Goal: Task Accomplishment & Management: Use online tool/utility

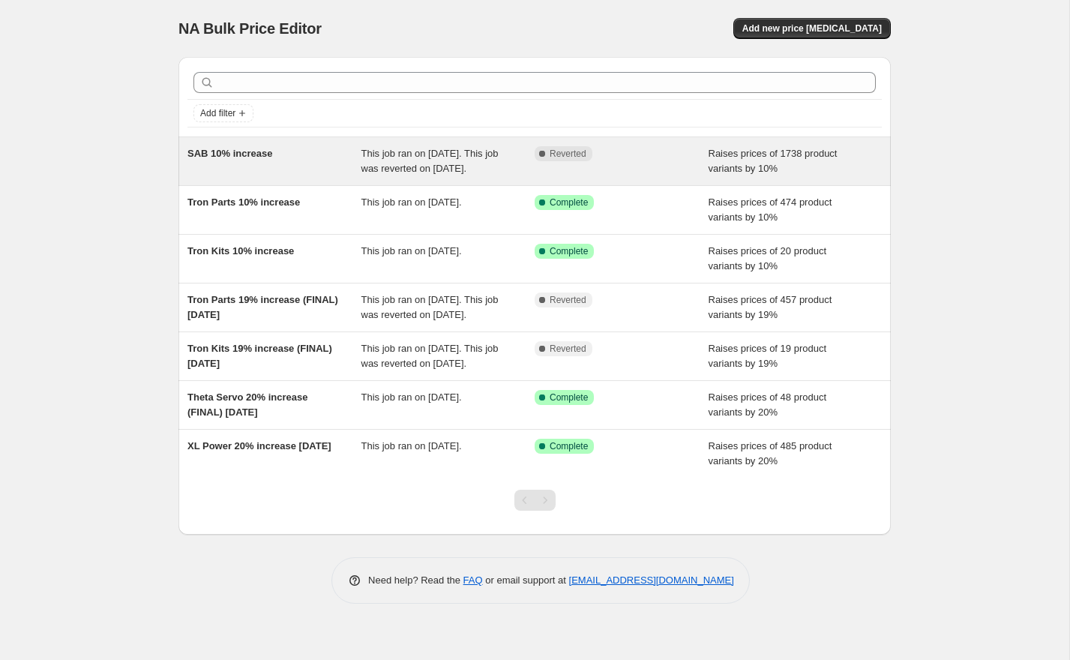
click at [294, 162] on div "SAB 10% increase" at bounding box center [274, 161] width 174 height 30
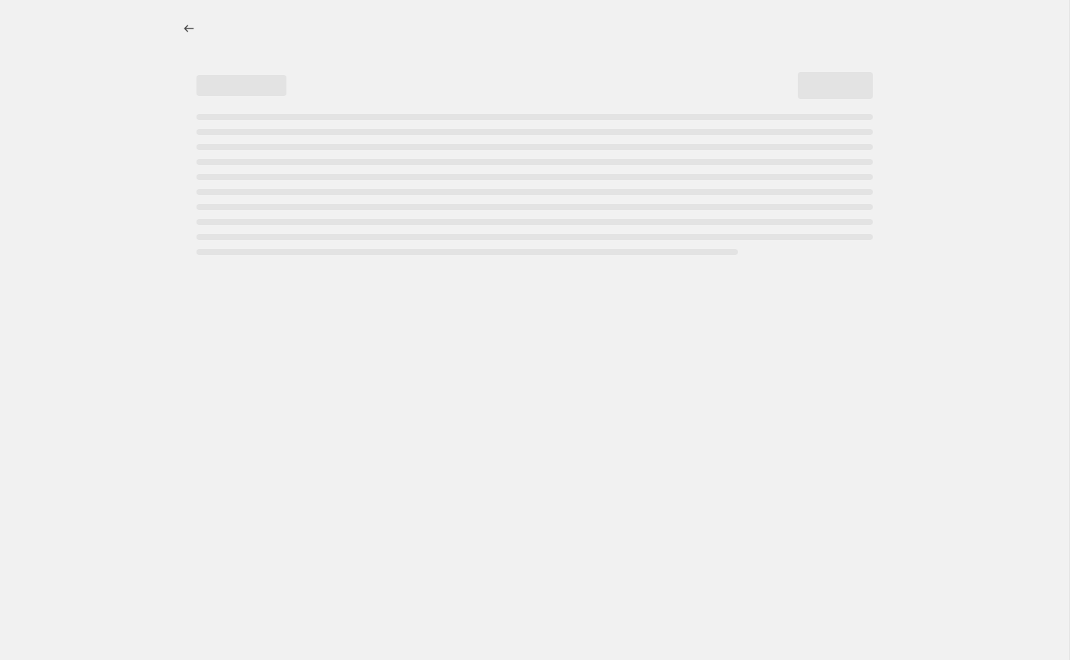
select select "percentage"
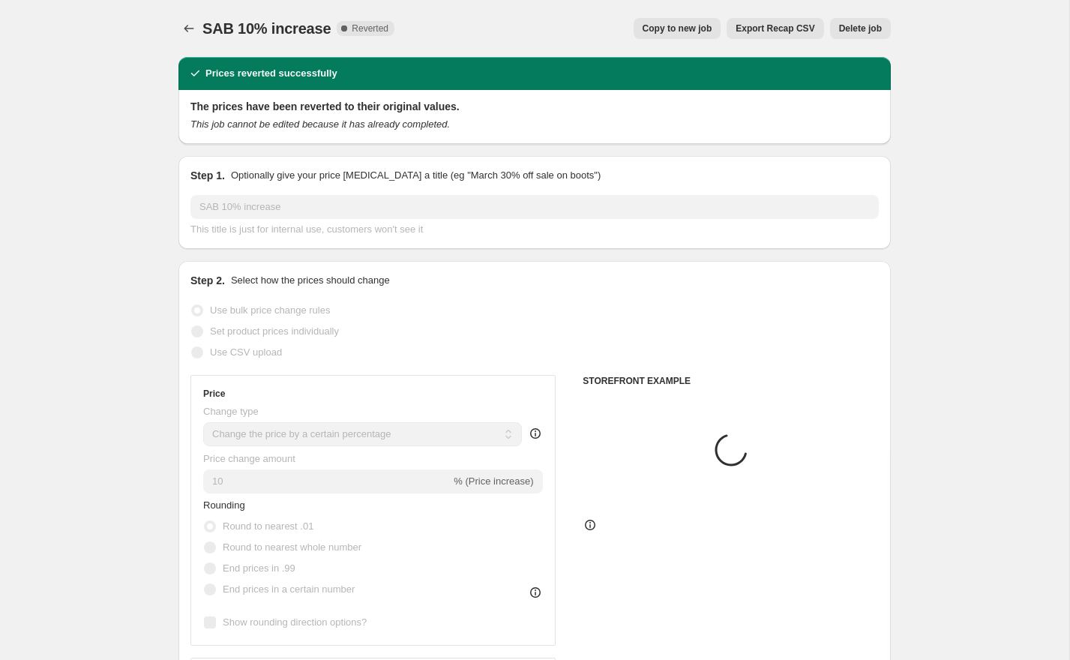
select select "vendor"
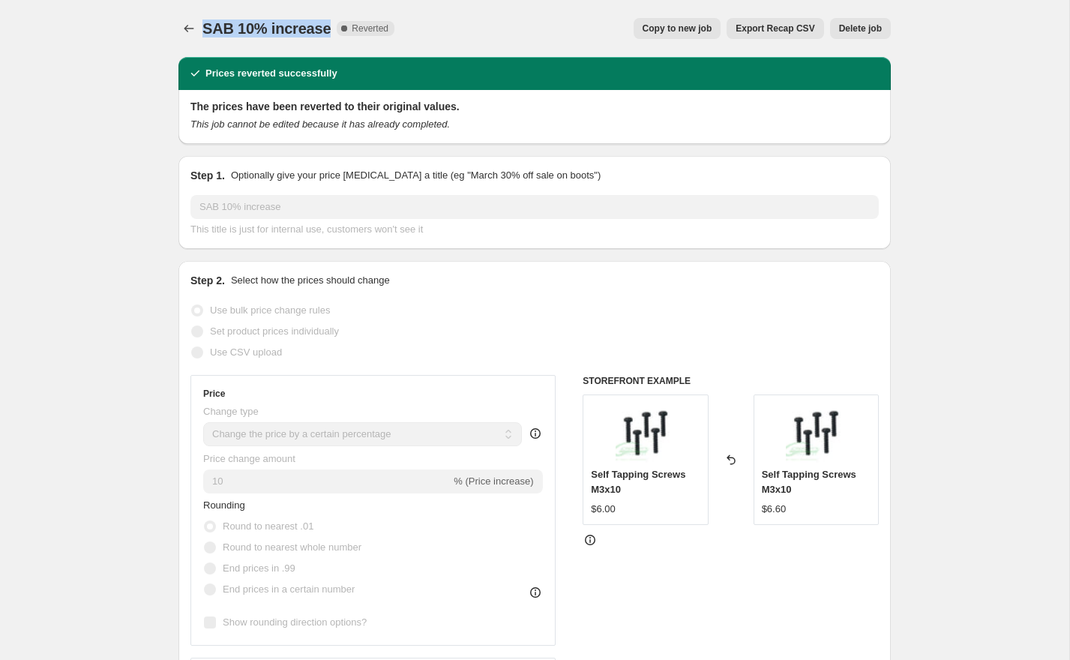
drag, startPoint x: 329, startPoint y: 28, endPoint x: 204, endPoint y: 31, distance: 125.2
click at [204, 31] on span "SAB 10% increase" at bounding box center [266, 28] width 128 height 16
copy span "SAB 10% increase"
click at [181, 26] on icon "Price change jobs" at bounding box center [188, 28] width 15 height 15
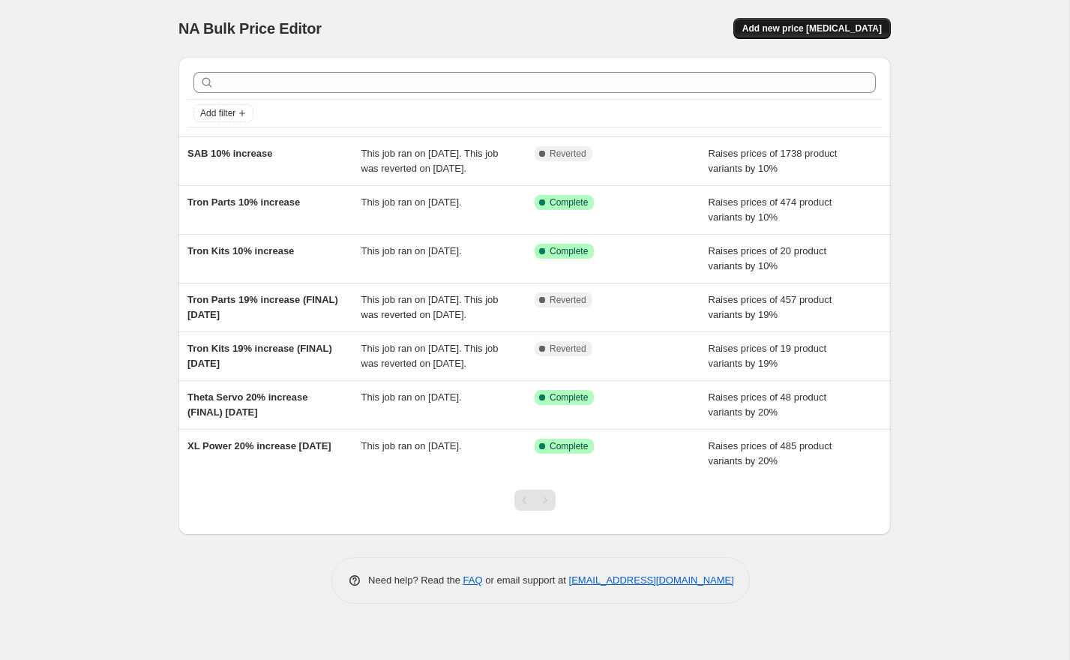
click at [829, 25] on span "Add new price [MEDICAL_DATA]" at bounding box center [811, 28] width 139 height 12
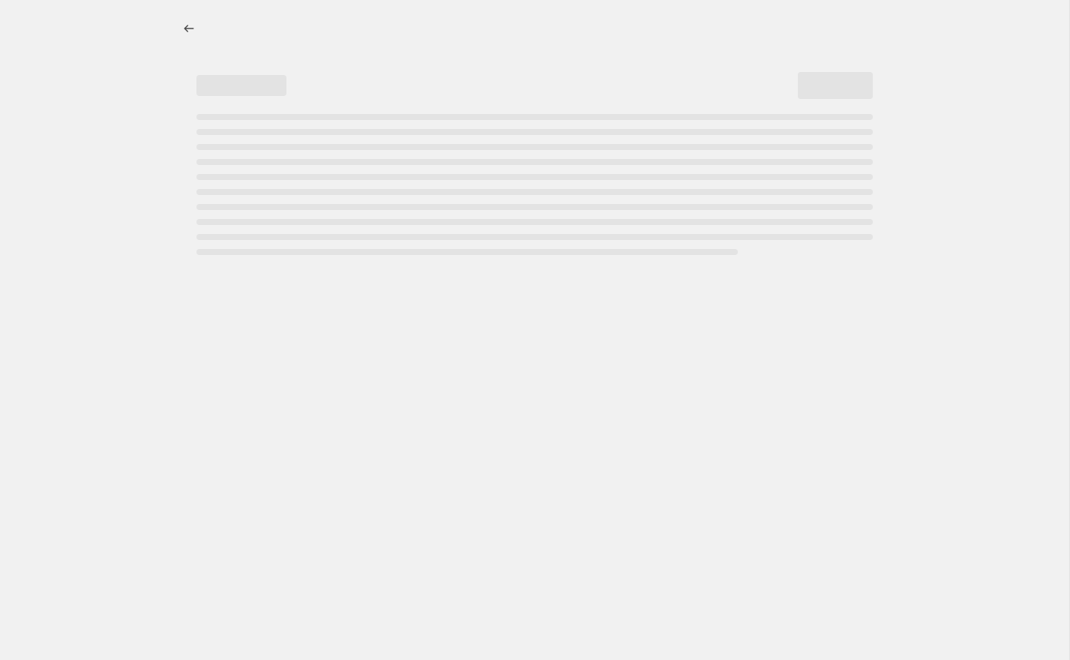
select select "percentage"
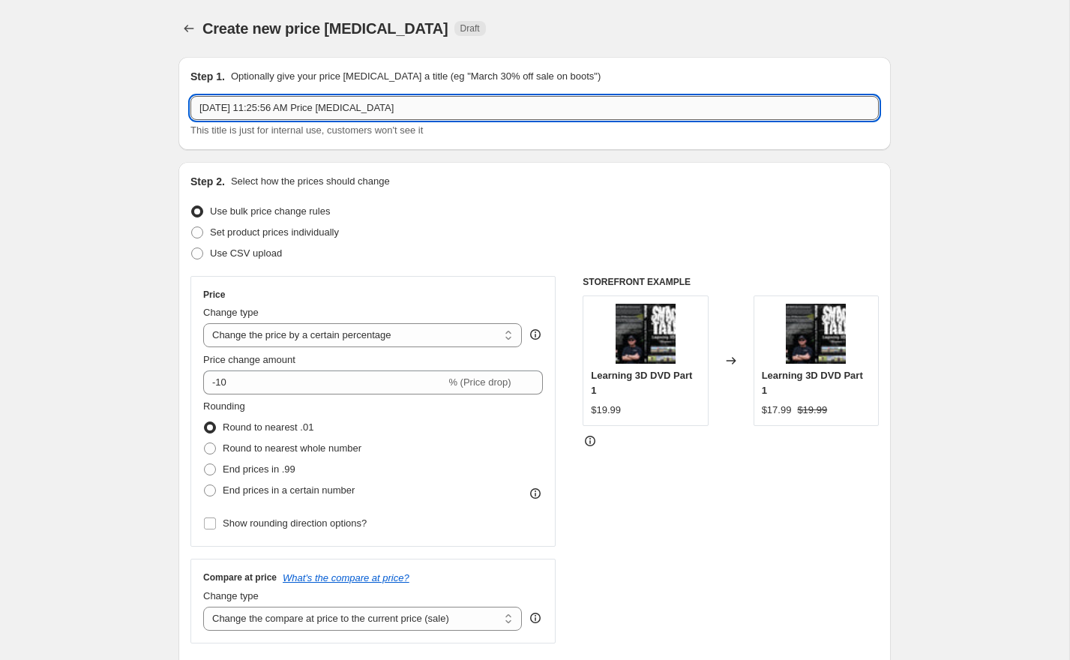
click at [377, 103] on input "[DATE] 11:25:56 AM Price [MEDICAL_DATA]" at bounding box center [534, 108] width 688 height 24
paste input "SAB 10% increase"
type input "SAB 10% increase"
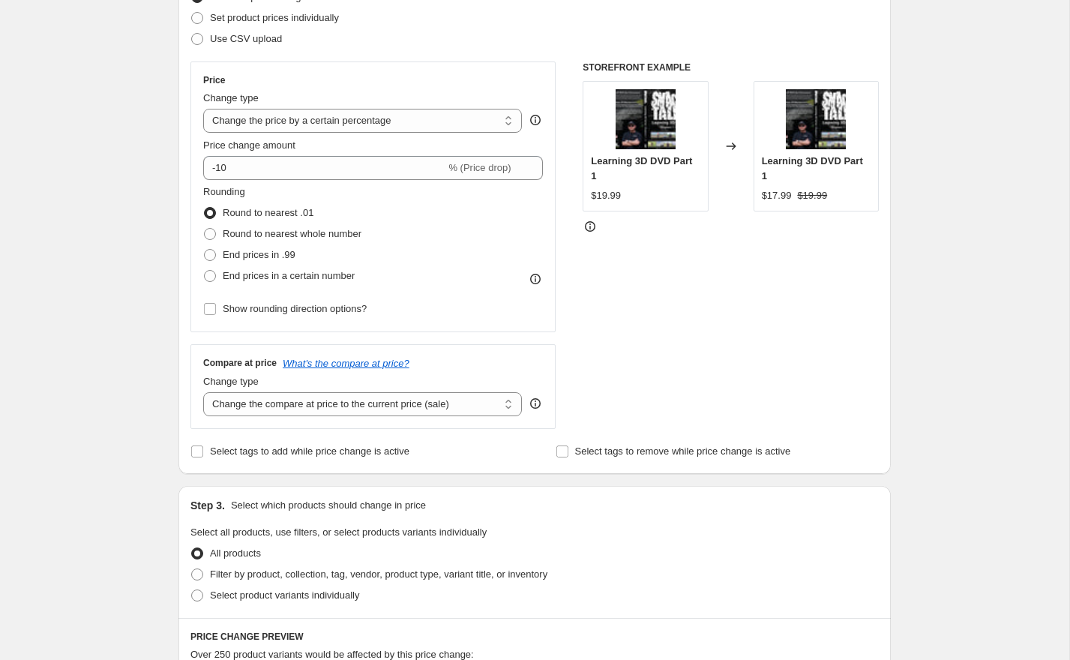
scroll to position [216, 0]
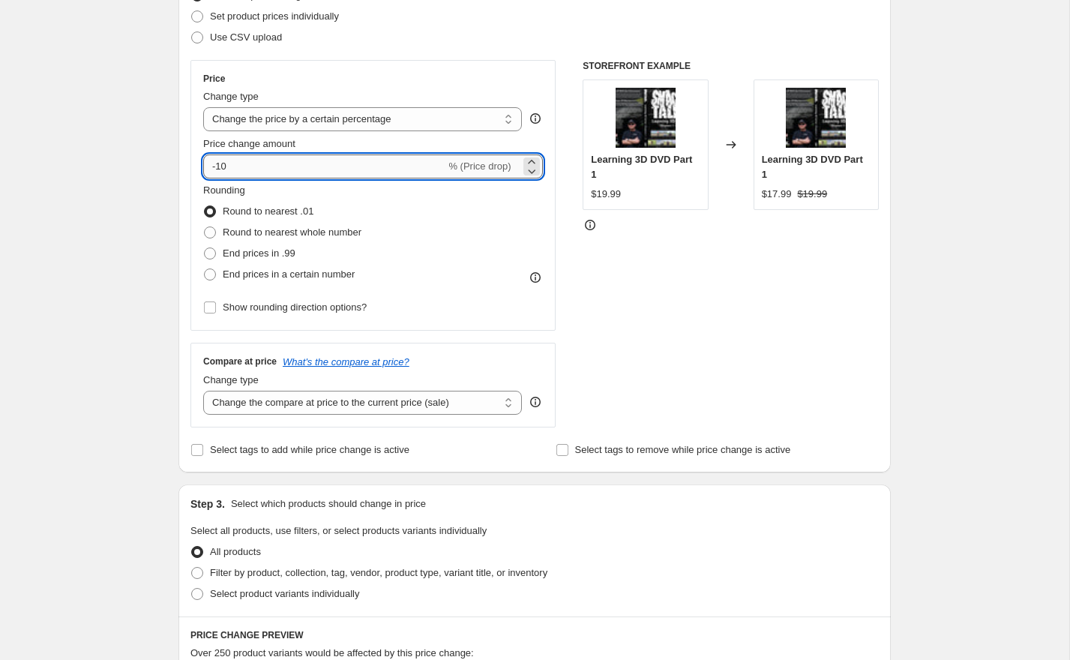
click at [243, 178] on input "-10" at bounding box center [324, 166] width 242 height 24
type input "10"
click at [173, 222] on div "Step 1. Optionally give your price [MEDICAL_DATA] a title (eg "March 30% off sa…" at bounding box center [528, 510] width 724 height 1362
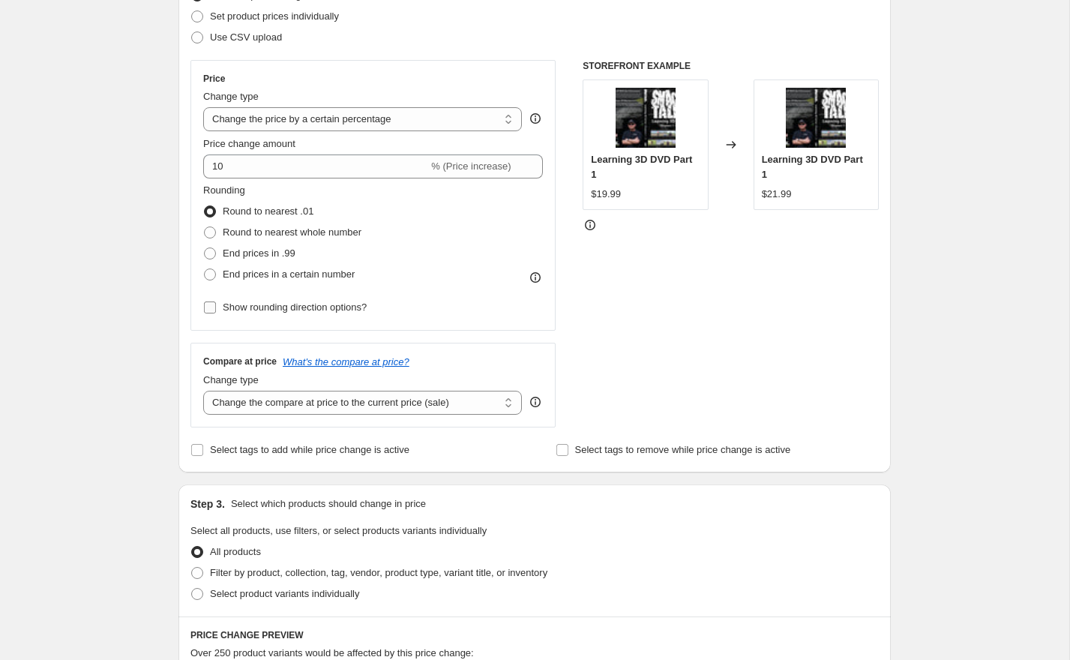
click at [235, 305] on span "Show rounding direction options?" at bounding box center [295, 306] width 144 height 11
click at [216, 305] on input "Show rounding direction options?" at bounding box center [210, 307] width 12 height 12
checkbox input "true"
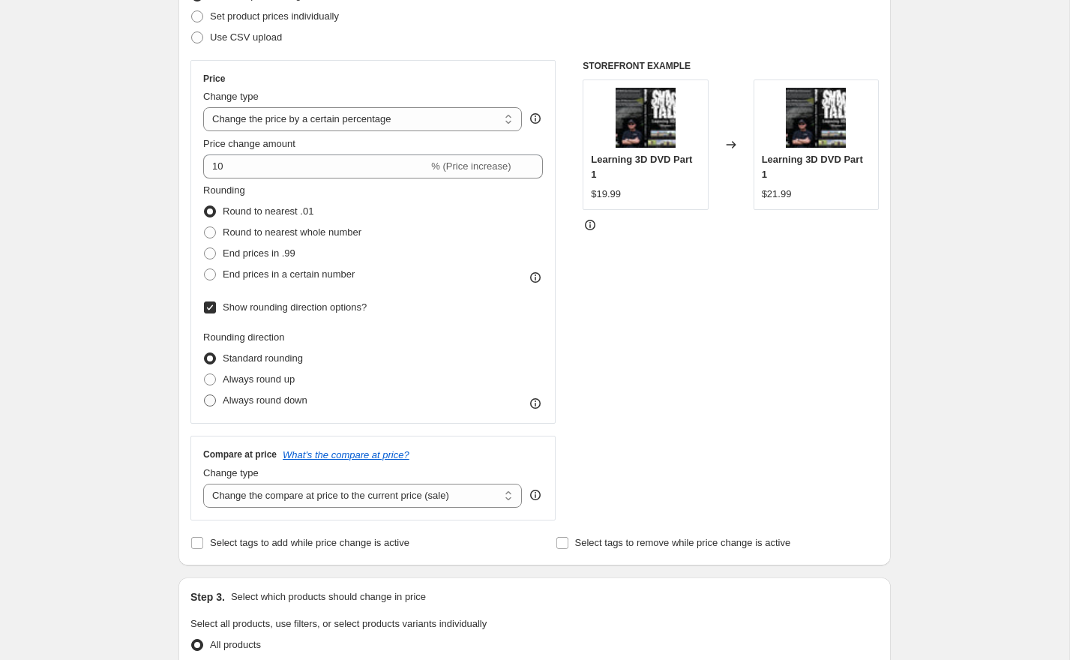
click at [235, 397] on span "Always round down" at bounding box center [265, 399] width 85 height 11
click at [205, 395] on input "Always round down" at bounding box center [204, 394] width 1 height 1
radio input "true"
click at [152, 403] on div "Create new price [MEDICAL_DATA]. This page is ready Create new price [MEDICAL_D…" at bounding box center [534, 579] width 1069 height 1591
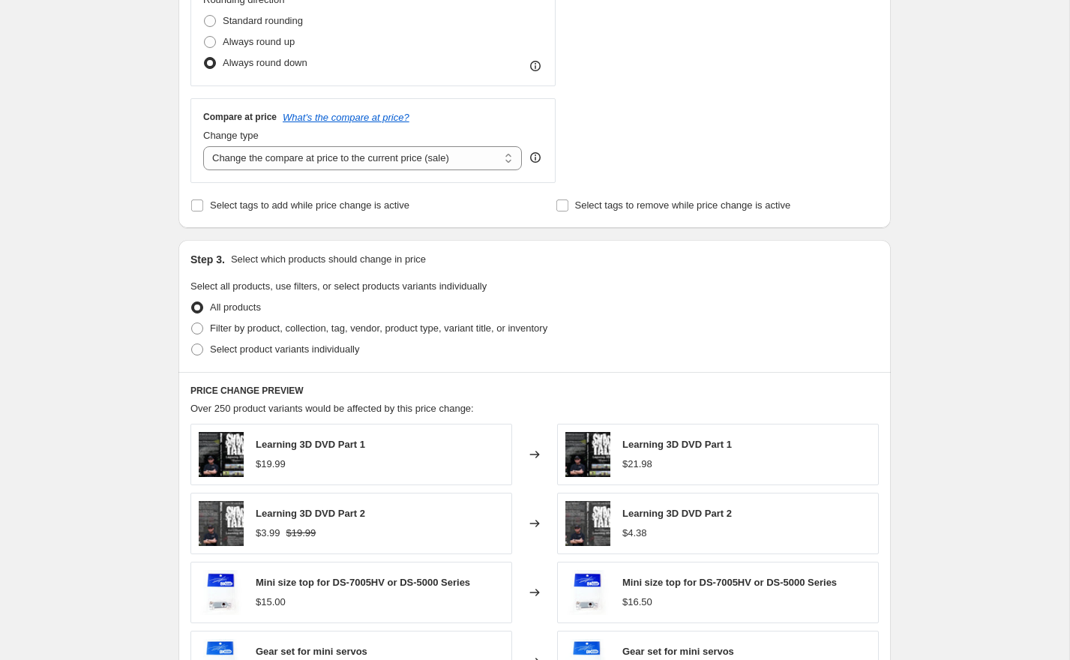
scroll to position [555, 0]
click at [238, 325] on span "Filter by product, collection, tag, vendor, product type, variant title, or inv…" at bounding box center [378, 326] width 337 height 11
click at [192, 322] on input "Filter by product, collection, tag, vendor, product type, variant title, or inv…" at bounding box center [191, 321] width 1 height 1
radio input "true"
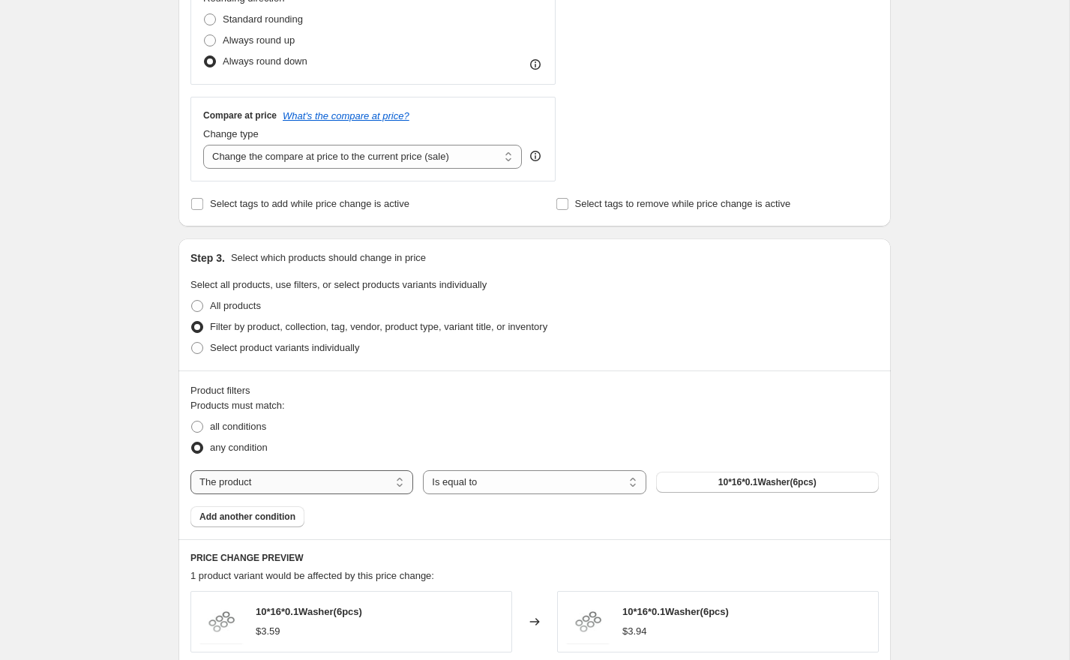
click at [304, 484] on select "The product The product's collection The product's tag The product's vendor The…" at bounding box center [301, 482] width 223 height 24
select select "collection"
click at [738, 484] on button "ilGoblin 420" at bounding box center [767, 481] width 223 height 21
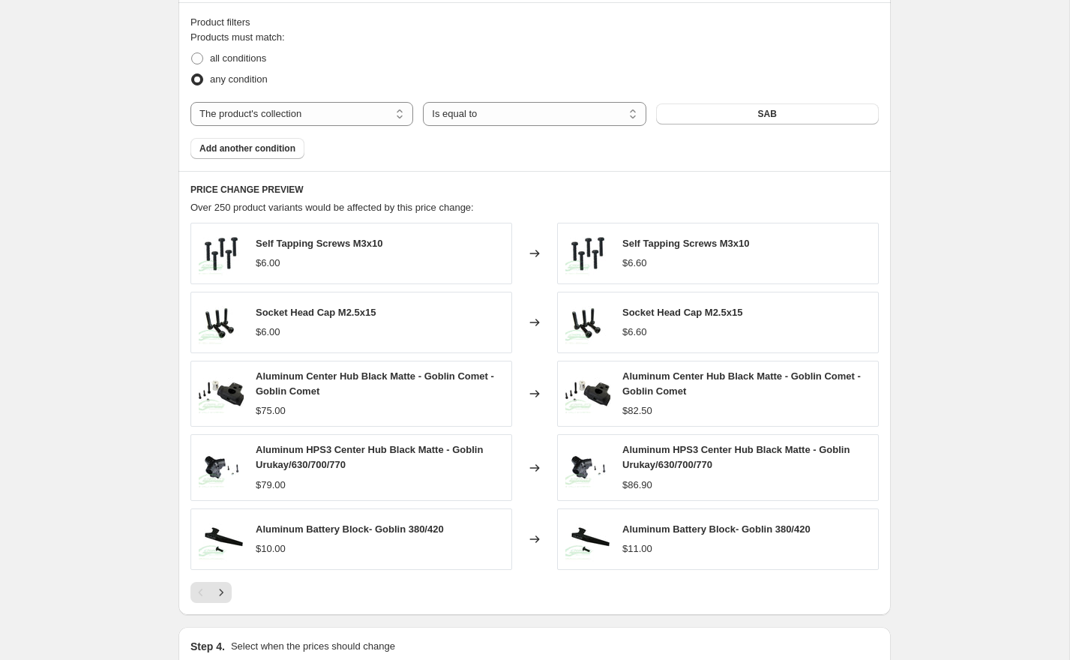
scroll to position [1110, 0]
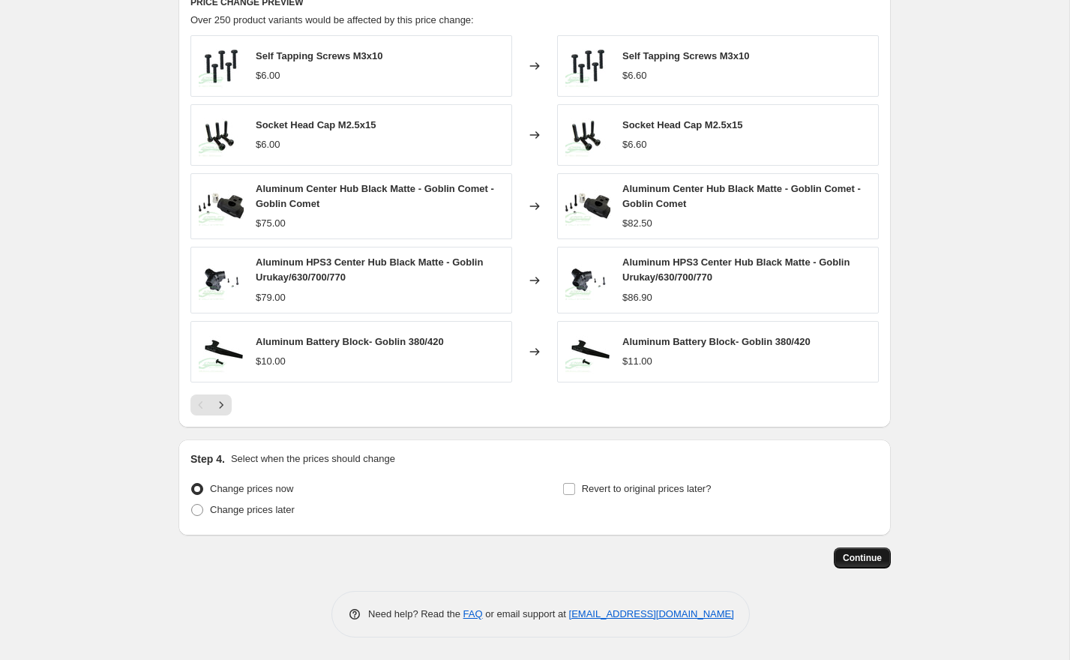
click at [859, 557] on span "Continue" at bounding box center [861, 558] width 39 height 12
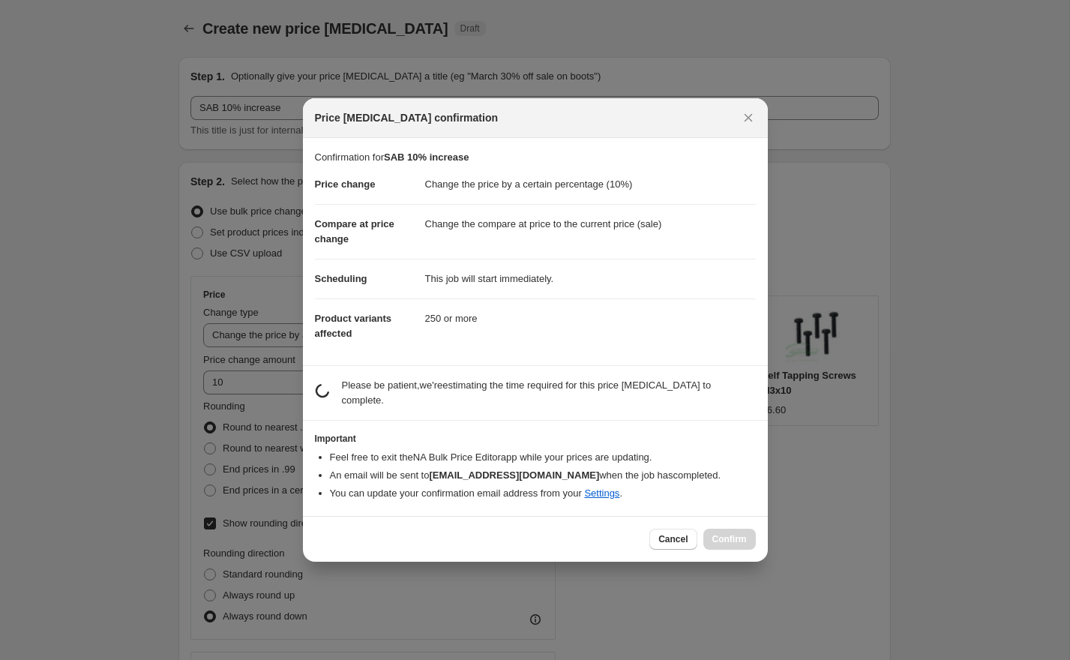
scroll to position [0, 0]
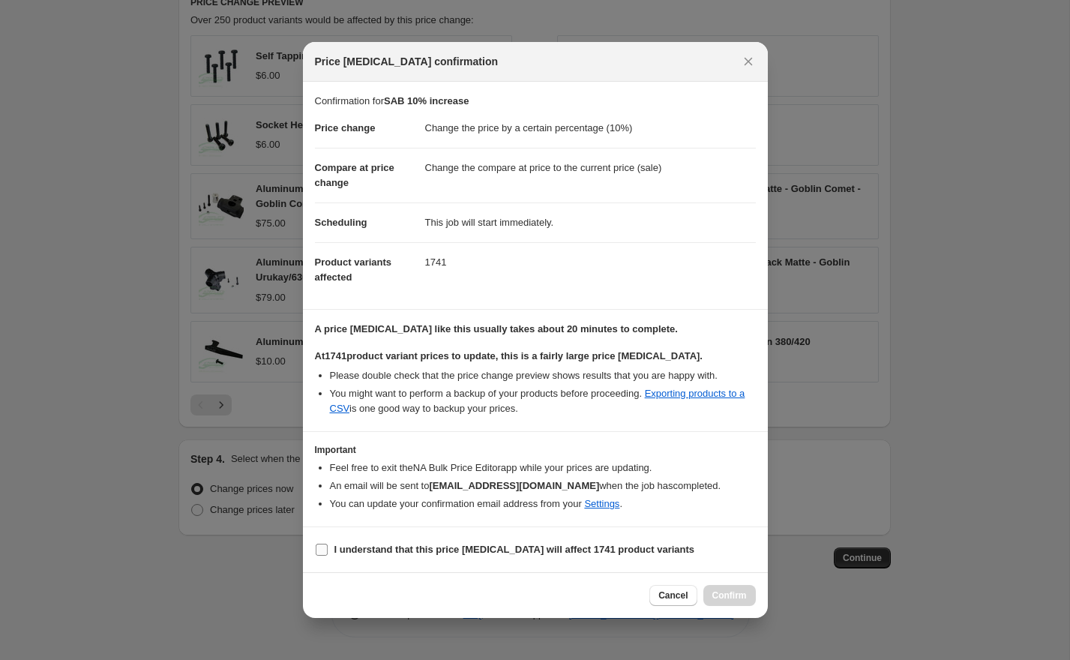
click at [414, 552] on b "I understand that this price [MEDICAL_DATA] will affect 1741 product variants" at bounding box center [514, 548] width 361 height 11
click at [328, 552] on input "I understand that this price [MEDICAL_DATA] will affect 1741 product variants" at bounding box center [322, 549] width 12 height 12
checkbox input "true"
click at [714, 595] on span "Confirm" at bounding box center [729, 595] width 34 height 12
